Goal: Task Accomplishment & Management: Manage account settings

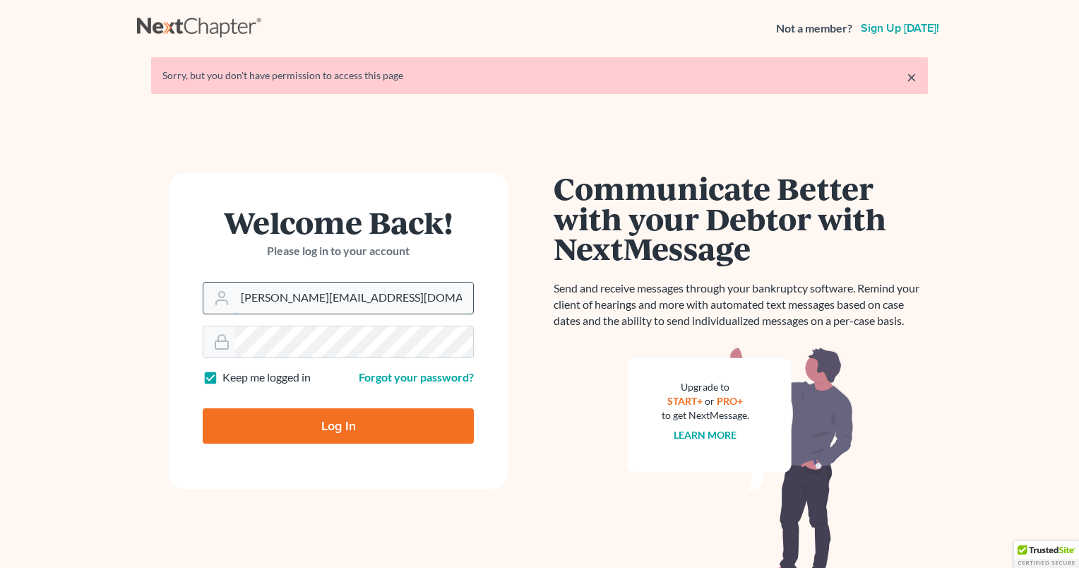
click at [378, 285] on input "[PERSON_NAME][EMAIL_ADDRESS][DOMAIN_NAME]" at bounding box center [354, 297] width 238 height 31
type input "[EMAIL_ADDRESS][DOMAIN_NAME]"
click at [280, 424] on input "Log In" at bounding box center [338, 425] width 271 height 35
type input "Thinking..."
